Goal: Information Seeking & Learning: Check status

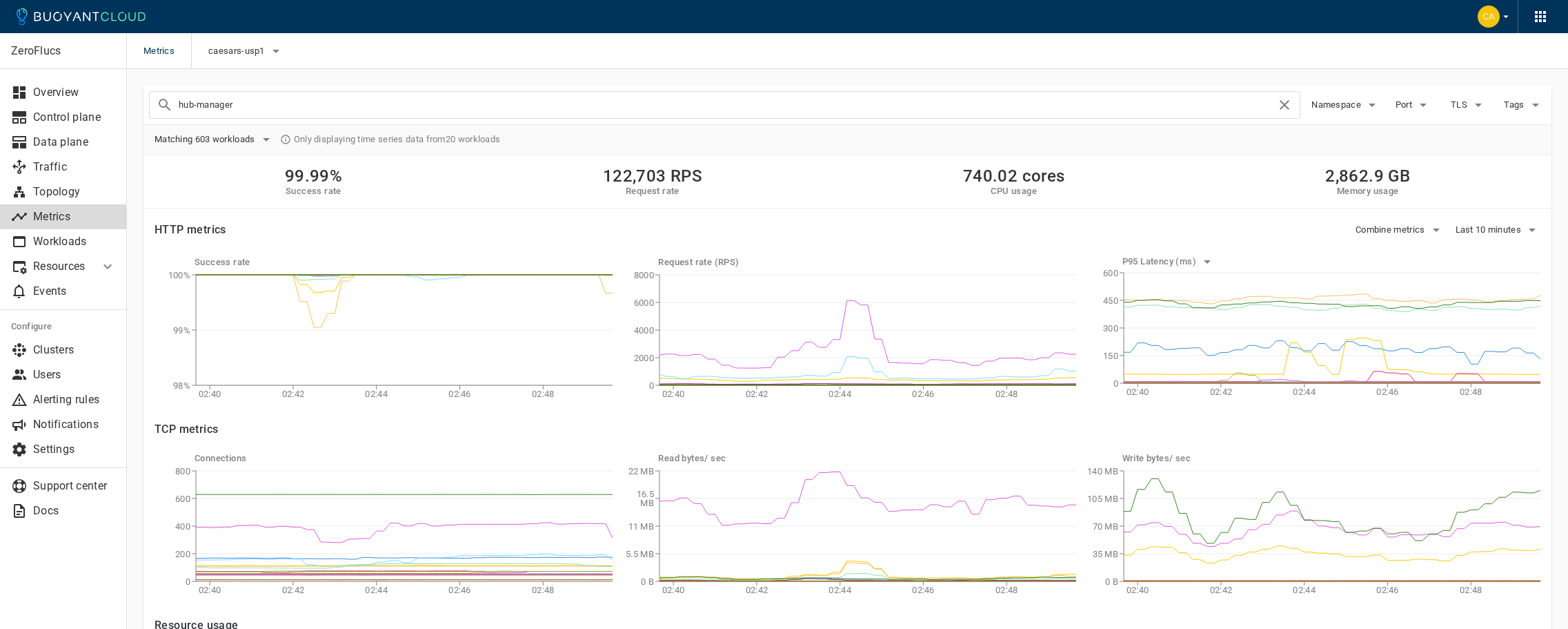
type input "hub-manager"
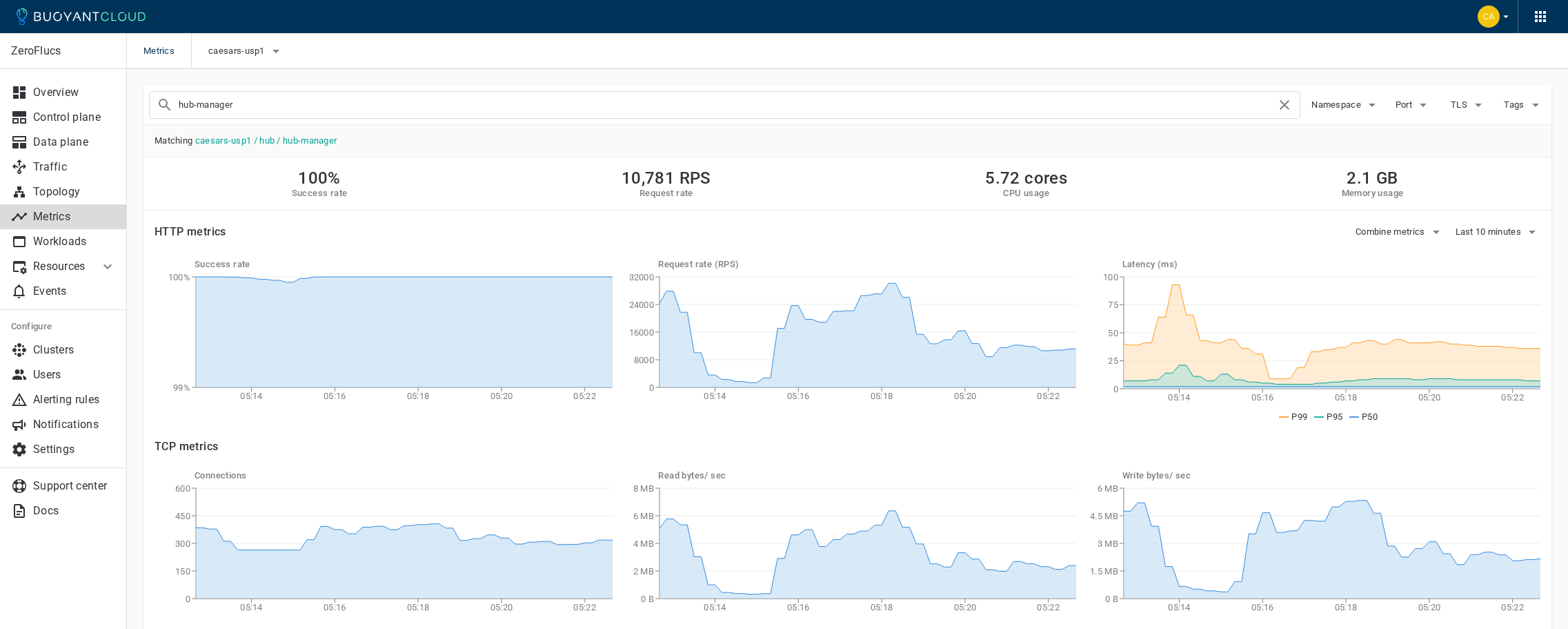
drag, startPoint x: 247, startPoint y: 106, endPoint x: 174, endPoint y: 105, distance: 73.0
click at [174, 105] on div "hub-manager" at bounding box center [724, 105] width 1151 height 28
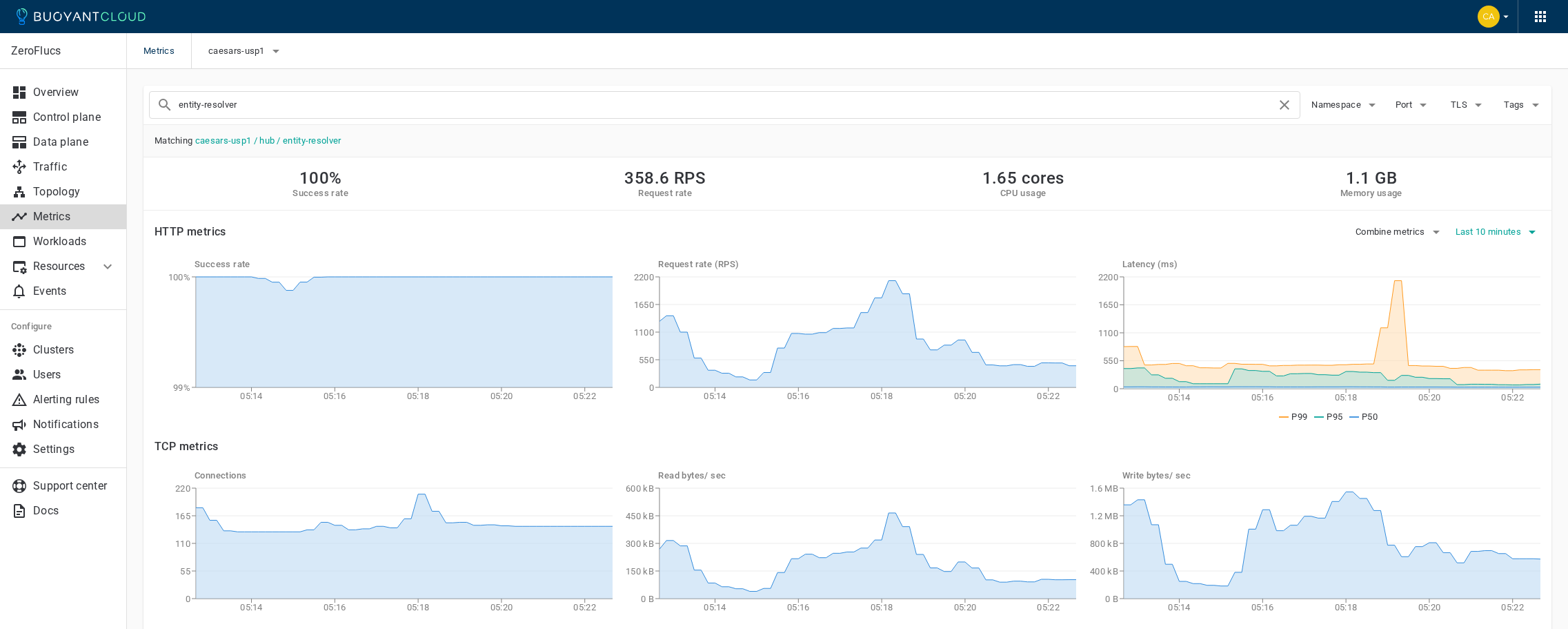
click at [1488, 233] on span "Last 10 minutes" at bounding box center [1489, 231] width 69 height 11
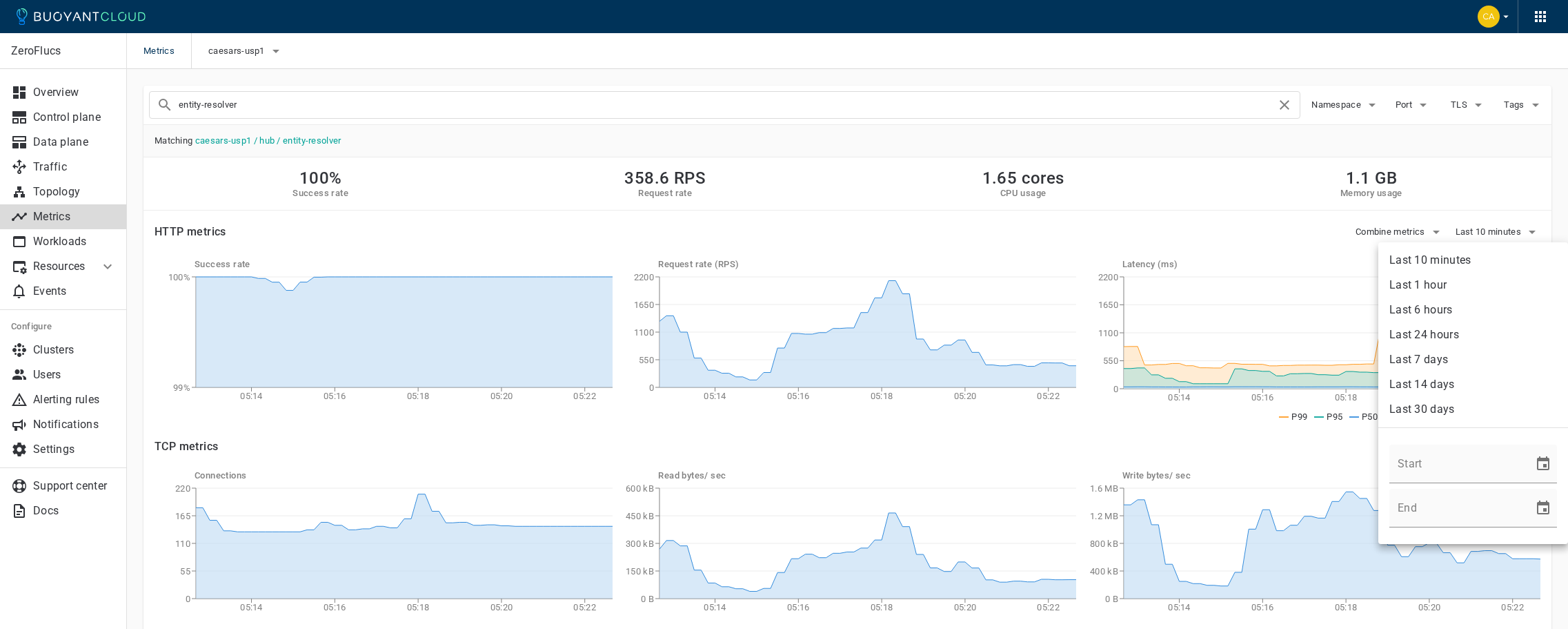
click at [1476, 290] on li "Last 1 hour" at bounding box center [1472, 285] width 190 height 25
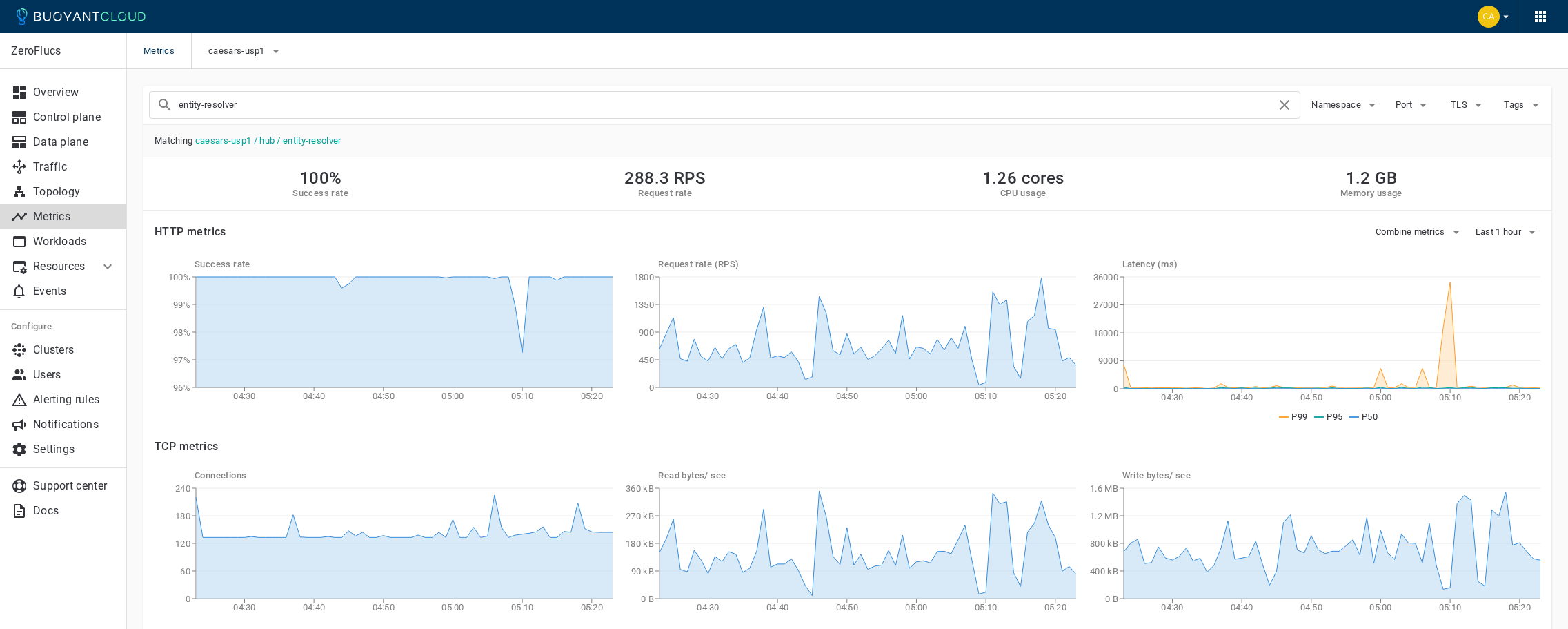
drag, startPoint x: 259, startPoint y: 106, endPoint x: 147, endPoint y: 103, distance: 112.0
click at [147, 103] on div "entity-resolver" at bounding box center [719, 99] width 1162 height 39
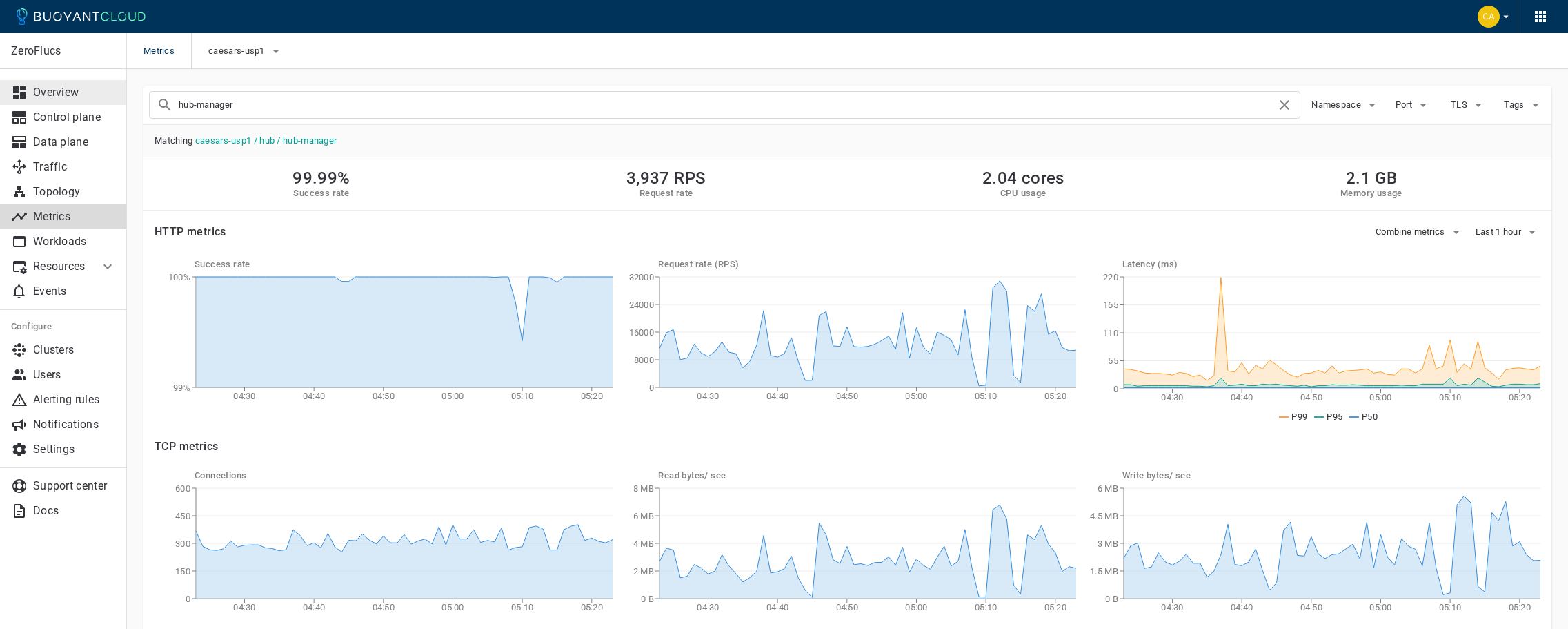
drag, startPoint x: 240, startPoint y: 106, endPoint x: 125, endPoint y: 99, distance: 115.2
click at [127, 99] on div "ZeroFlucs Overview Control plane Data plane Traffic Topology Metrics Workloads …" at bounding box center [848, 475] width 1441 height 812
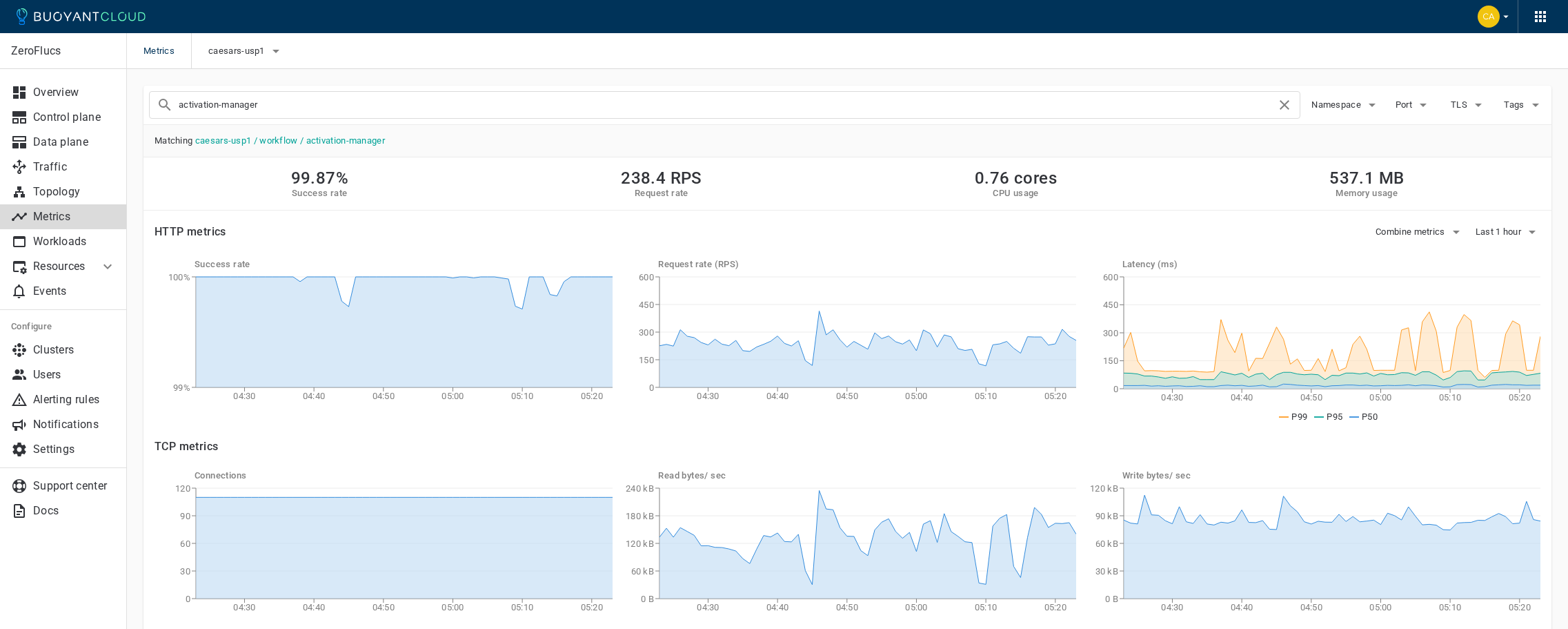
drag, startPoint x: 300, startPoint y: 109, endPoint x: 158, endPoint y: 104, distance: 142.1
click at [158, 104] on div "activation-manager" at bounding box center [724, 105] width 1151 height 28
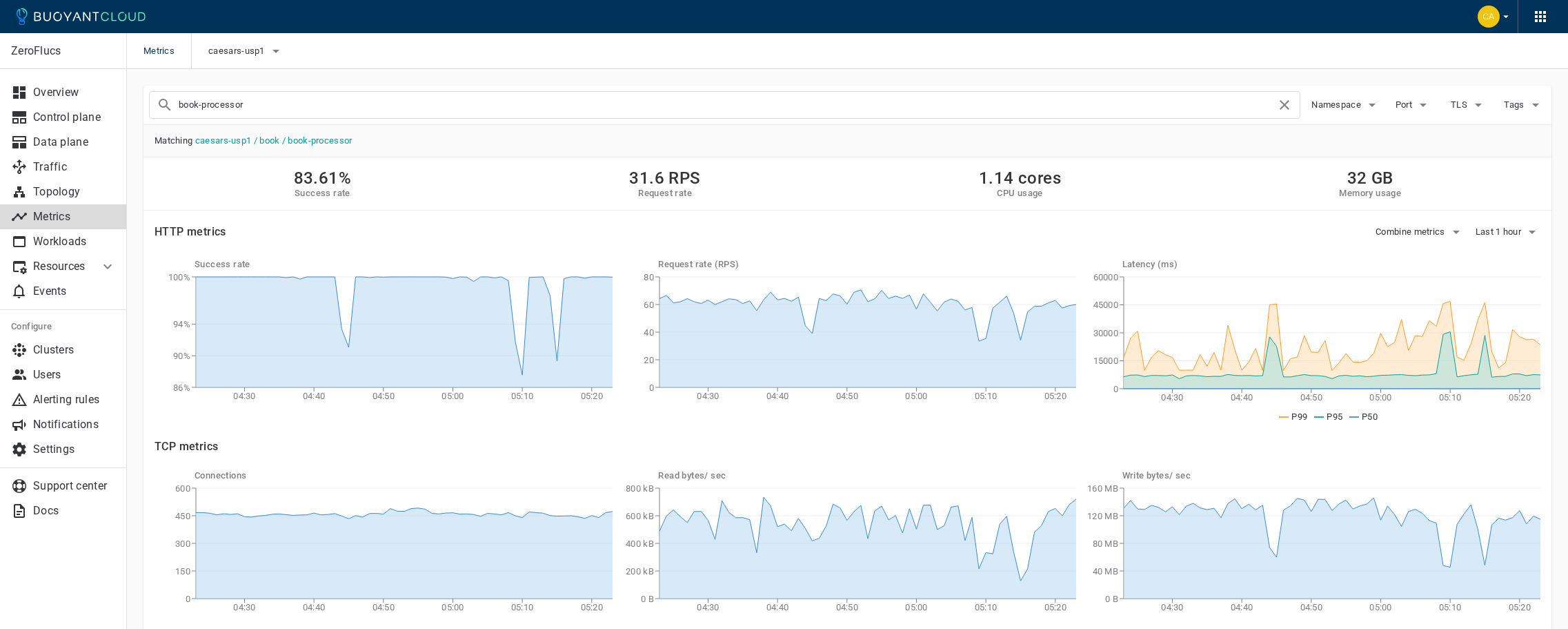
click at [266, 111] on input "book-processor" at bounding box center [727, 105] width 1097 height 19
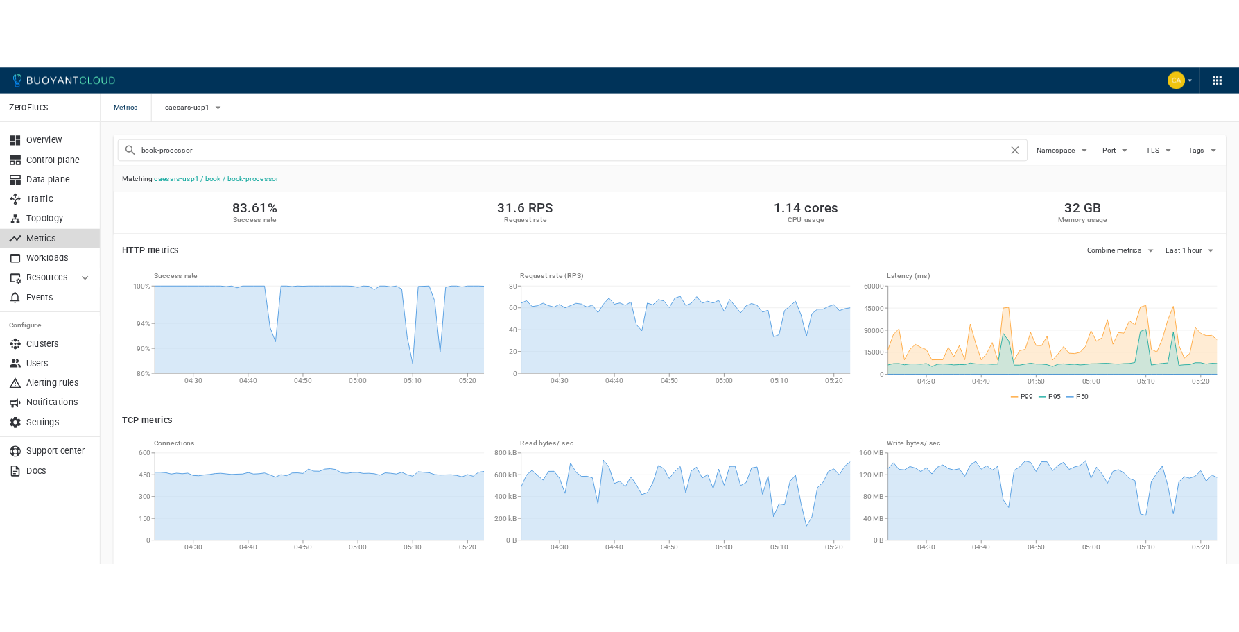
scroll to position [3, 0]
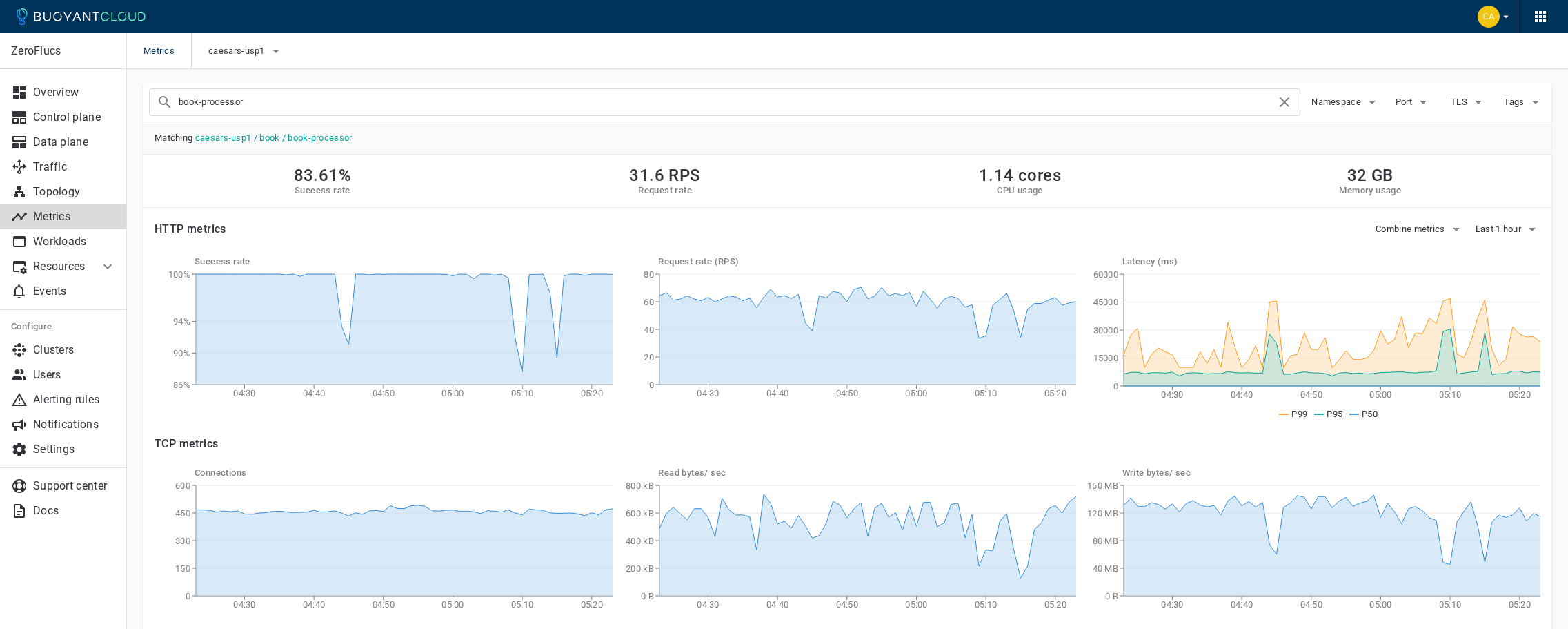
click at [170, 104] on div "book-processor" at bounding box center [724, 103] width 1151 height 28
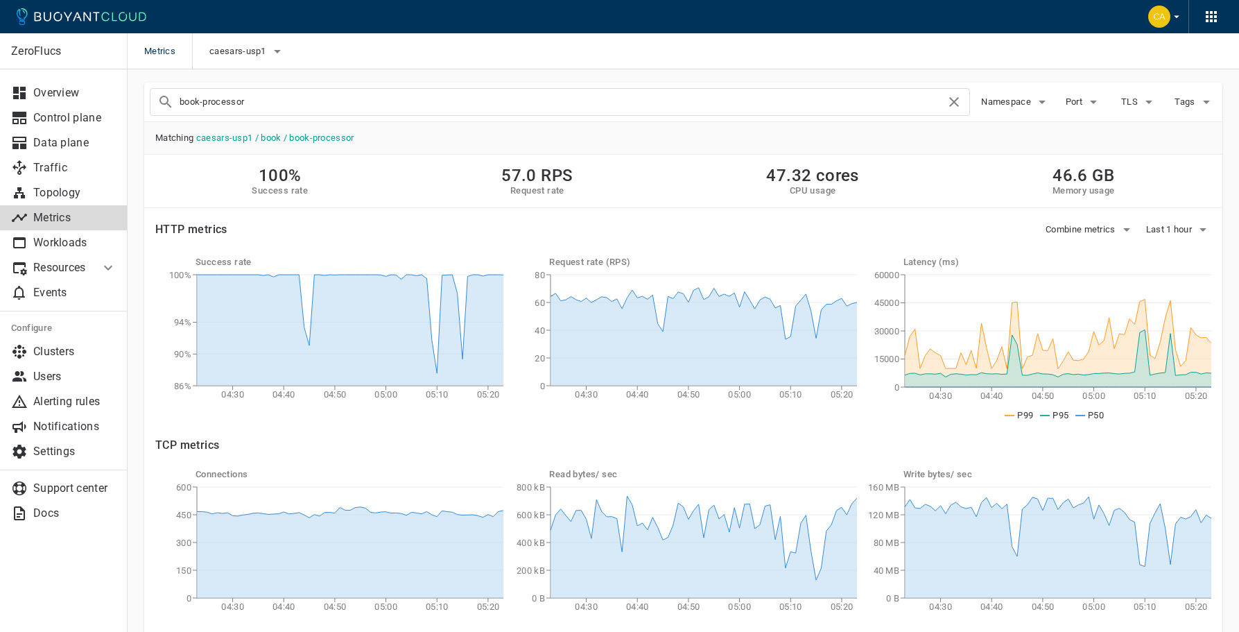
drag, startPoint x: 228, startPoint y: 102, endPoint x: 159, endPoint y: 97, distance: 69.5
click at [159, 97] on div "book-processor" at bounding box center [560, 102] width 820 height 28
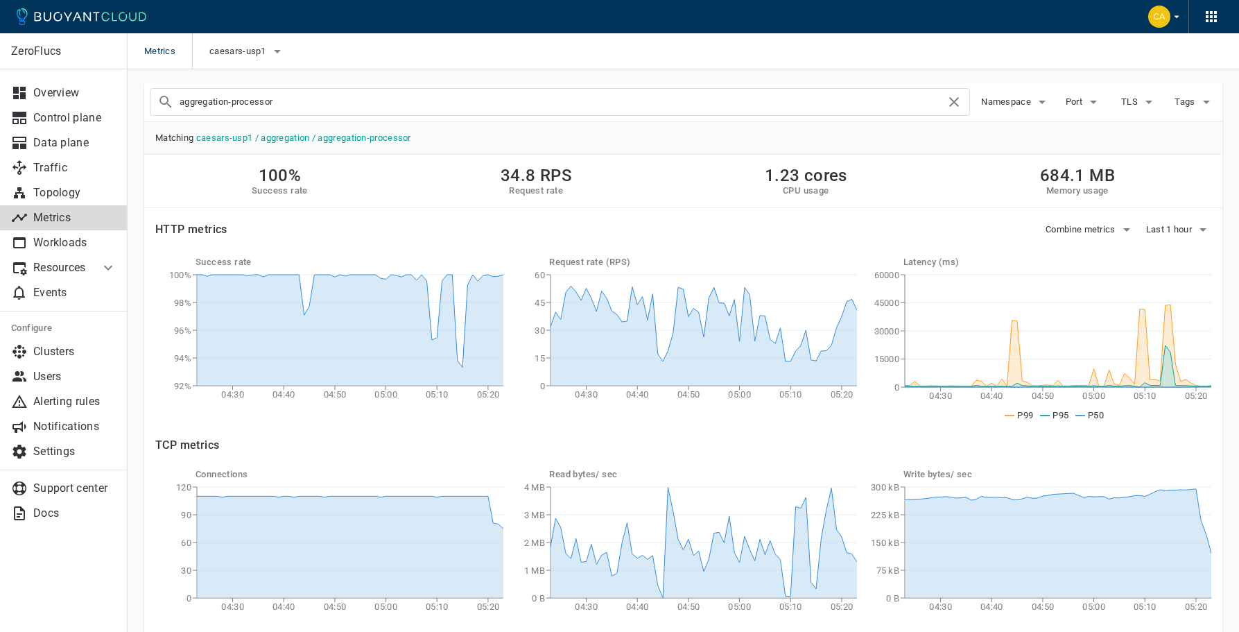
drag, startPoint x: 344, startPoint y: 104, endPoint x: 161, endPoint y: 85, distance: 184.0
click at [161, 85] on div "aggregation-processor" at bounding box center [554, 96] width 831 height 39
type input "hub-manager"
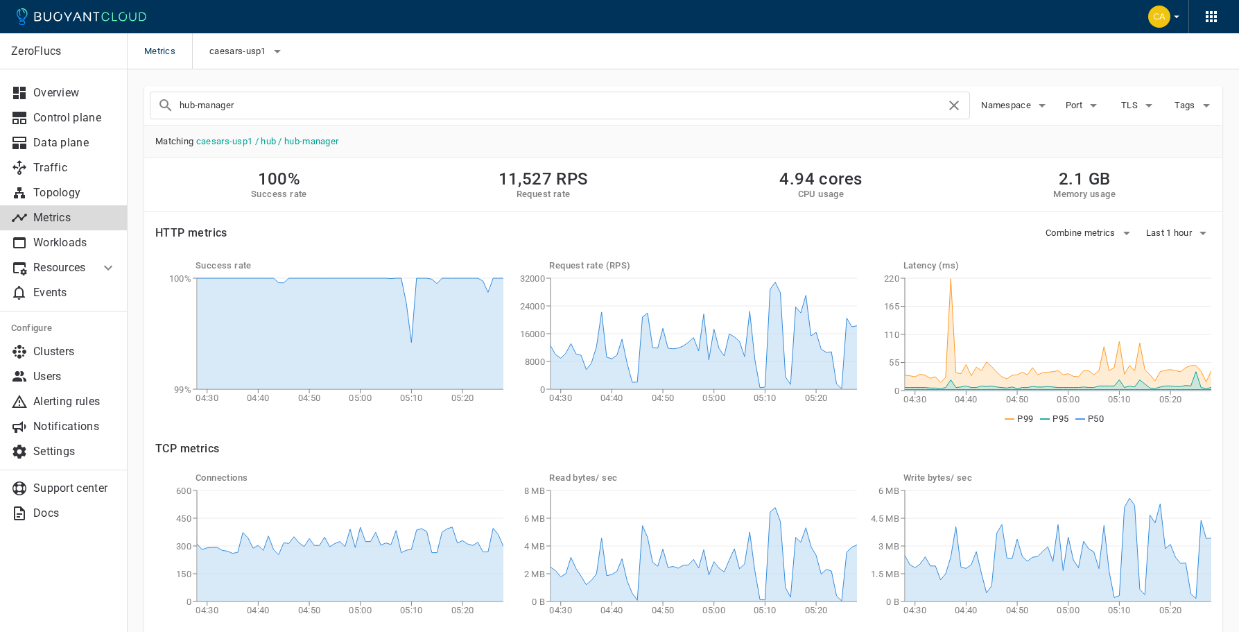
drag, startPoint x: 257, startPoint y: 107, endPoint x: 154, endPoint y: 95, distance: 103.4
click at [153, 95] on div "hub-manager" at bounding box center [560, 106] width 820 height 28
click at [251, 98] on input "hub-manager" at bounding box center [563, 105] width 766 height 19
drag, startPoint x: 280, startPoint y: 109, endPoint x: 189, endPoint y: 107, distance: 91.5
click at [189, 108] on input "hub-manager" at bounding box center [563, 105] width 766 height 19
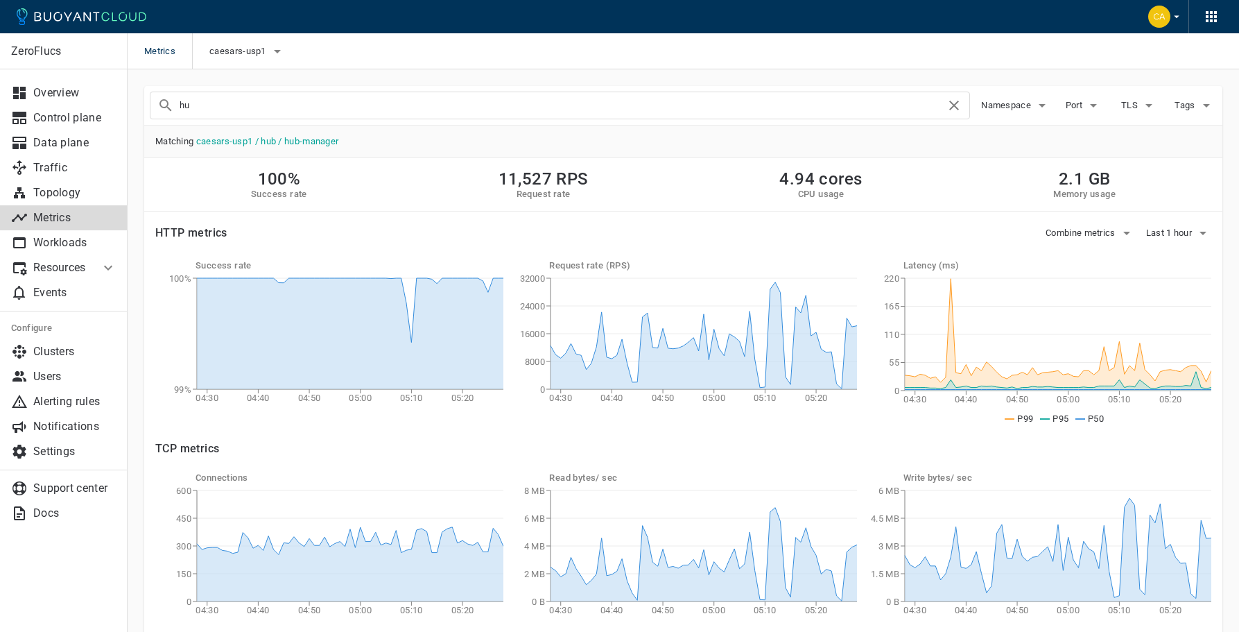
type input "h"
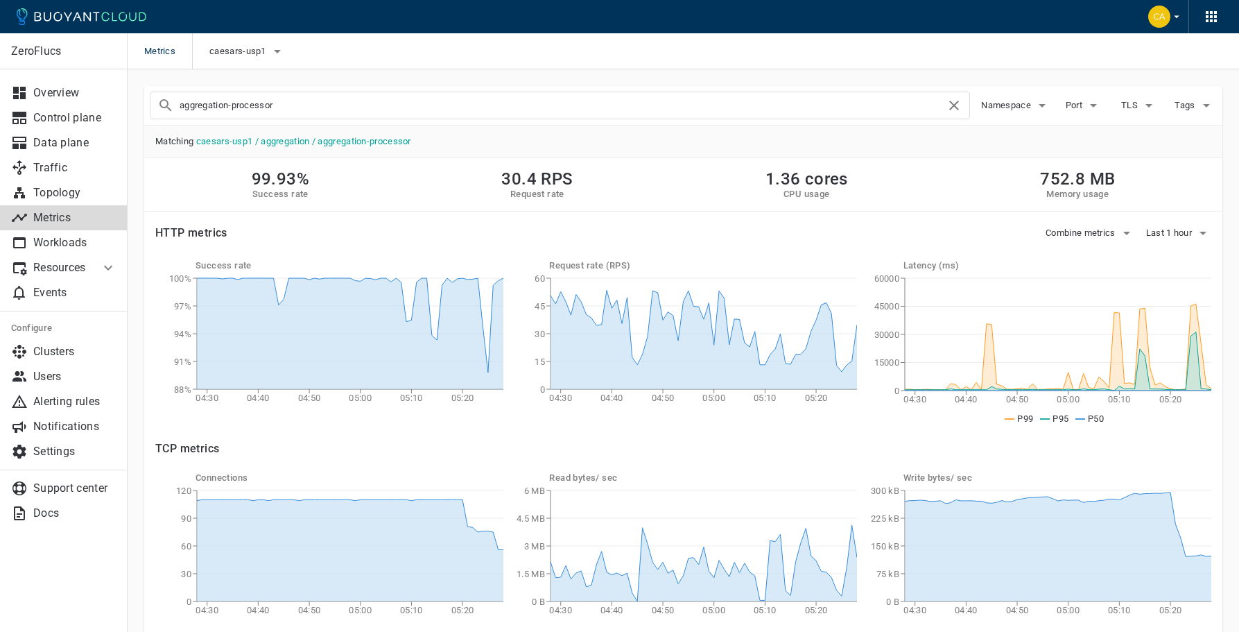
drag, startPoint x: 300, startPoint y: 105, endPoint x: 157, endPoint y: 100, distance: 142.9
click at [157, 100] on div "aggregation-processor" at bounding box center [560, 106] width 820 height 28
click at [293, 106] on input "aggregation-processor" at bounding box center [563, 105] width 766 height 19
click at [257, 110] on input "aggregation-processor" at bounding box center [563, 105] width 766 height 19
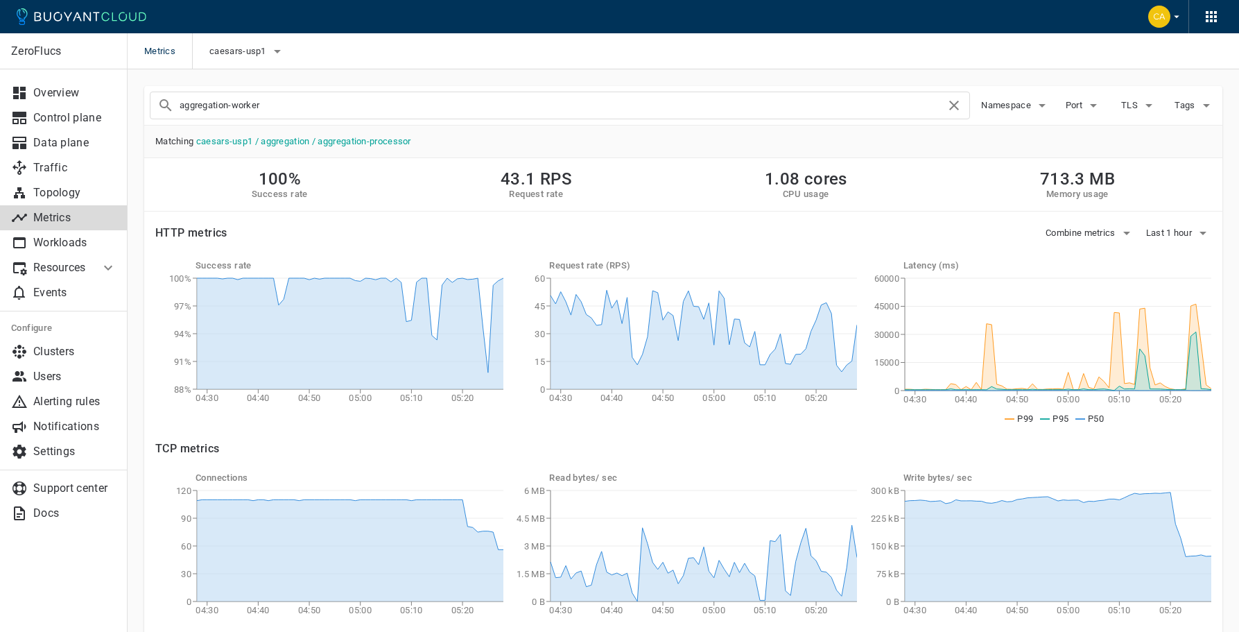
type input "aggregation-worker"
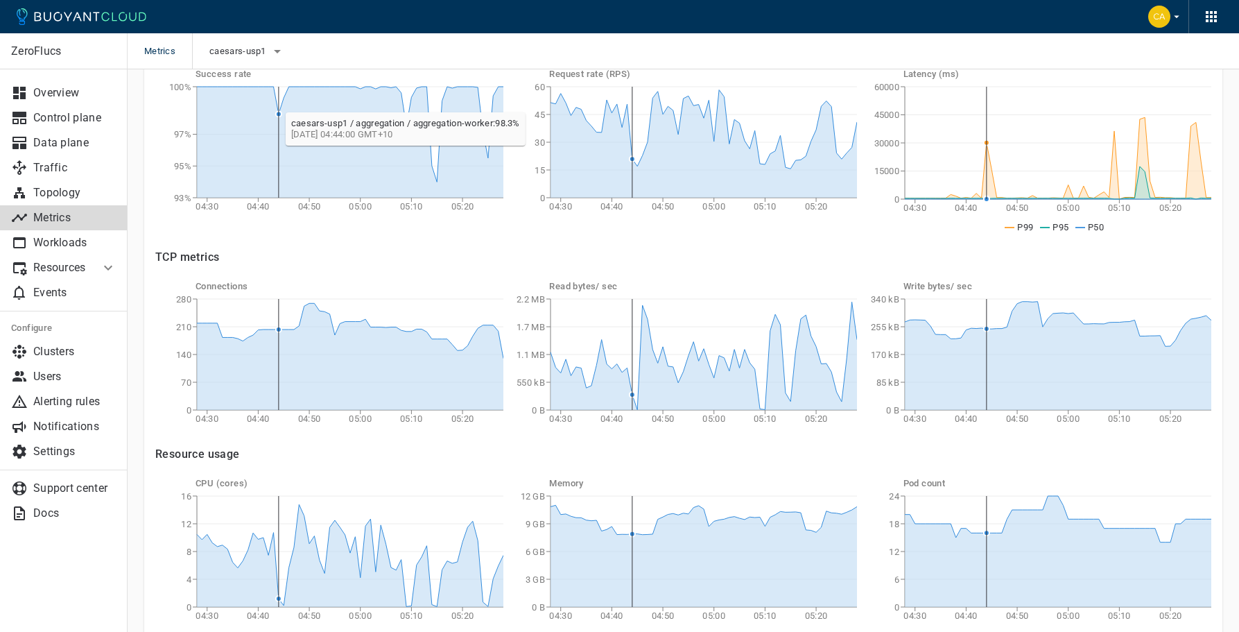
scroll to position [192, 0]
